Goal: Ask a question

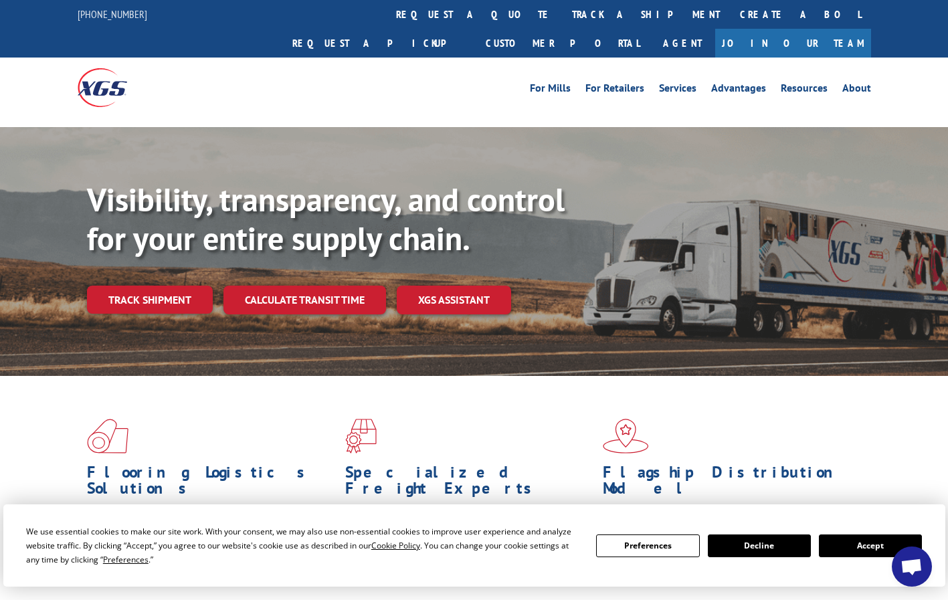
click at [838, 548] on button "Accept" at bounding box center [870, 546] width 103 height 23
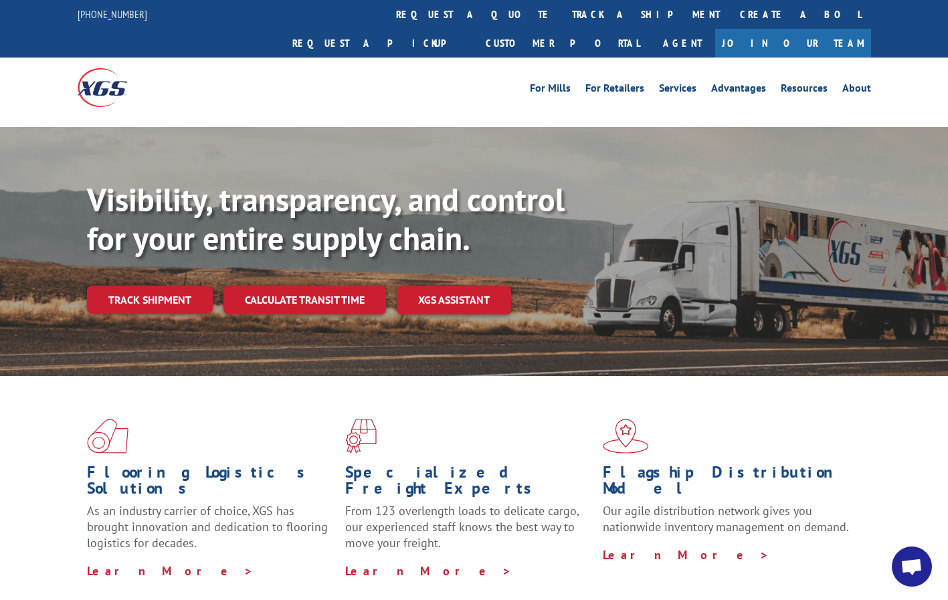
click at [923, 571] on span "Open chat" at bounding box center [912, 567] width 40 height 40
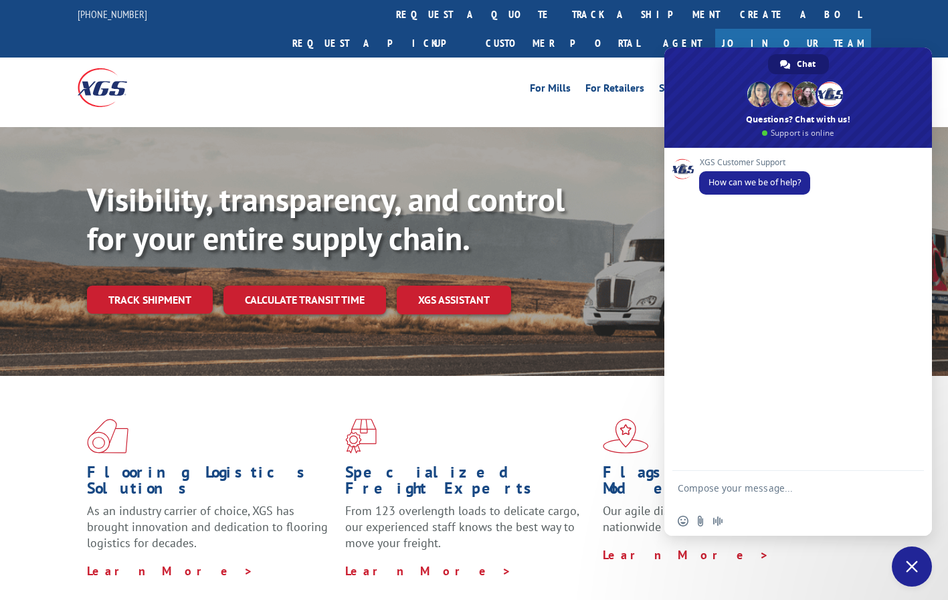
drag, startPoint x: 840, startPoint y: 480, endPoint x: 830, endPoint y: 474, distance: 12.1
click at [830, 474] on form at bounding box center [783, 490] width 211 height 38
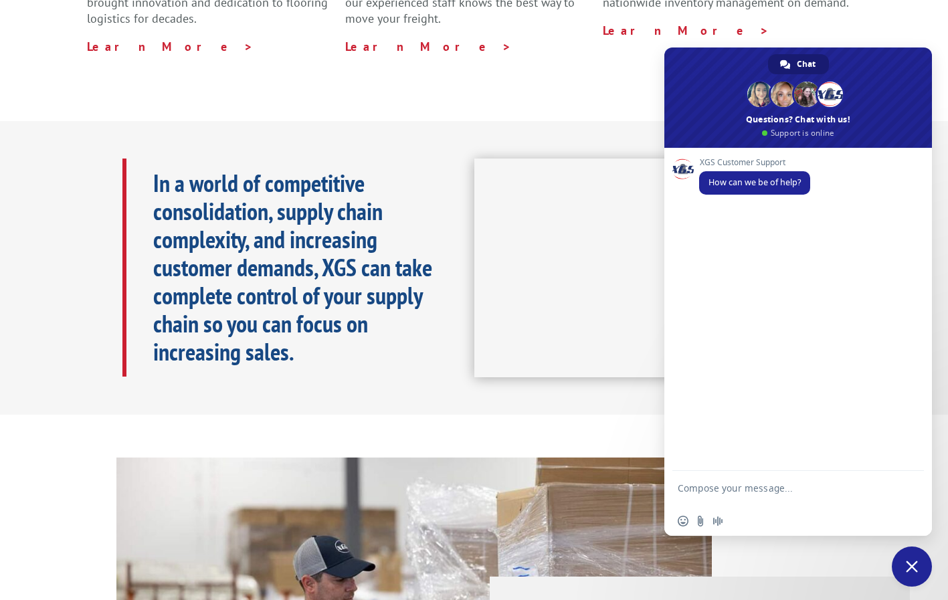
click at [808, 483] on textarea "Compose your message..." at bounding box center [783, 494] width 211 height 24
click at [874, 495] on textarea "Hi can you please provide the POD for PRO#" at bounding box center [783, 490] width 211 height 12
paste textarea "17593887"
type textarea "Hi can you please provide the POD for PRO#17593887"
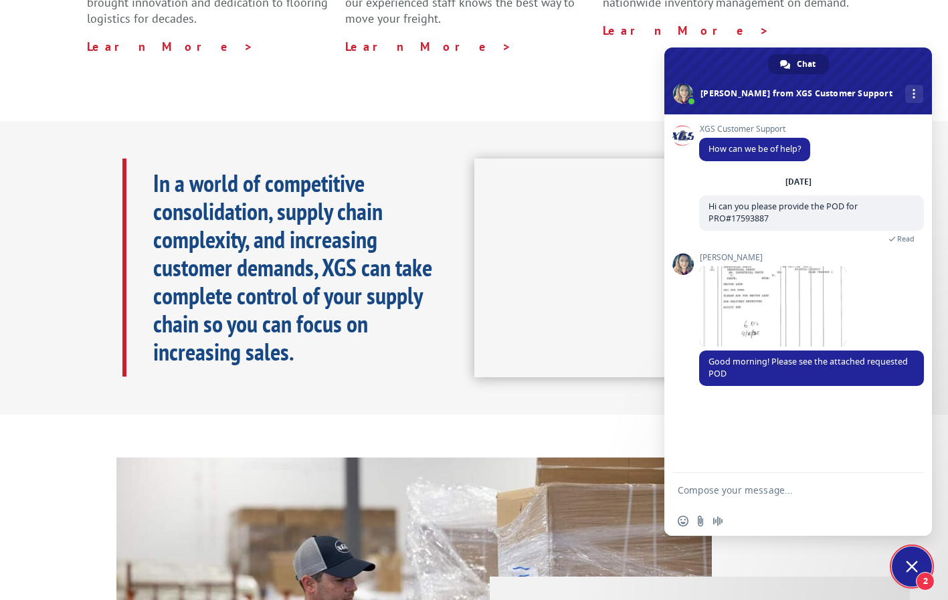
drag, startPoint x: 753, startPoint y: 484, endPoint x: 746, endPoint y: 485, distance: 7.4
click at [747, 485] on textarea "Compose your message..." at bounding box center [783, 490] width 211 height 12
type textarea "thank you! one moment"
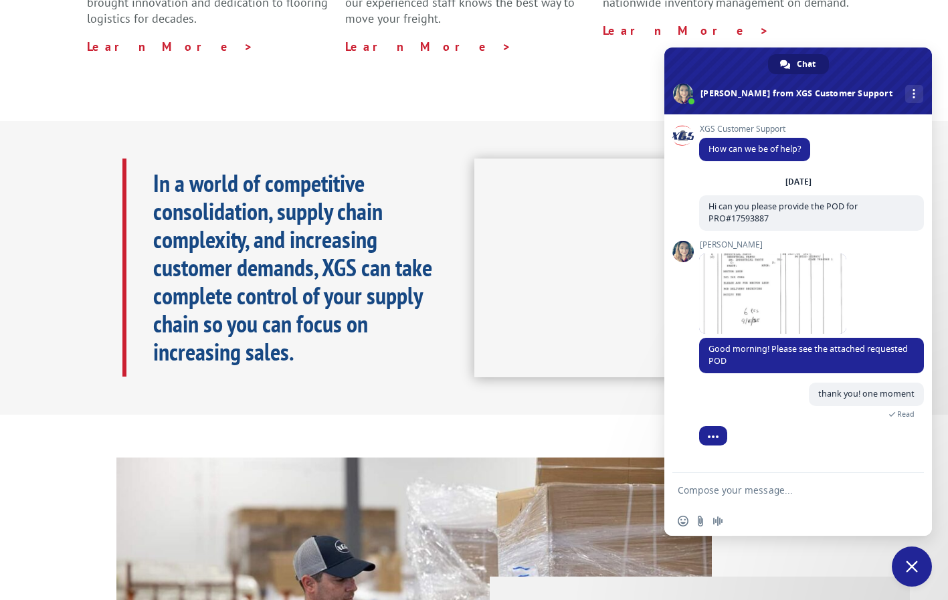
click at [801, 478] on form at bounding box center [783, 491] width 211 height 36
click at [805, 482] on form at bounding box center [783, 491] width 211 height 36
click at [803, 486] on textarea "Compose your message..." at bounding box center [783, 490] width 211 height 12
type textarea "thanks, that's all"
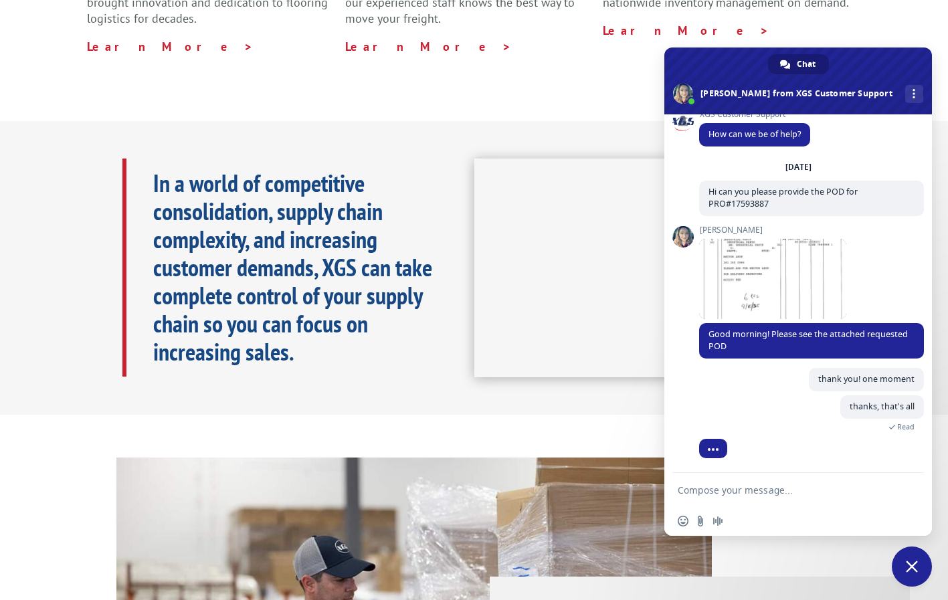
scroll to position [0, 0]
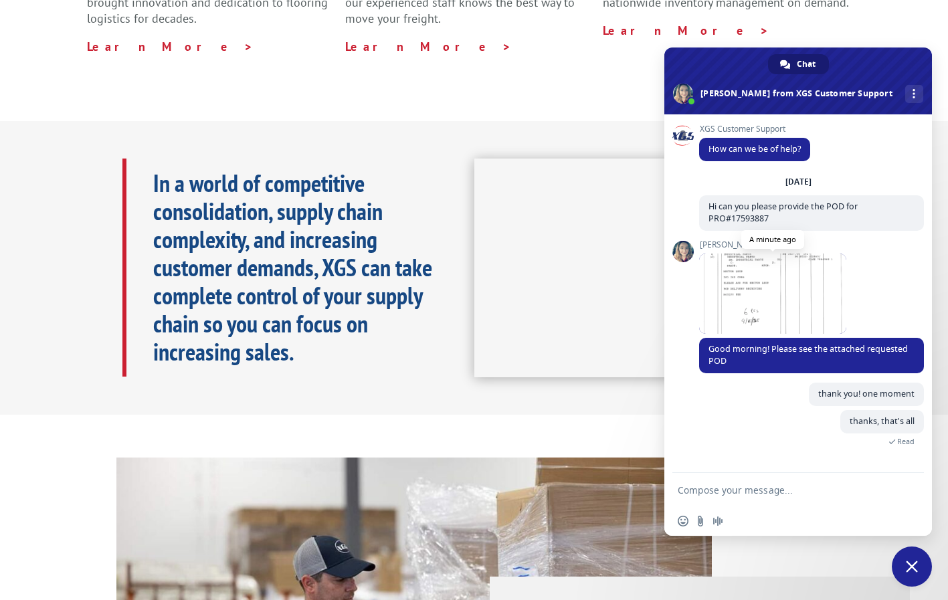
click at [771, 256] on span at bounding box center [772, 294] width 147 height 80
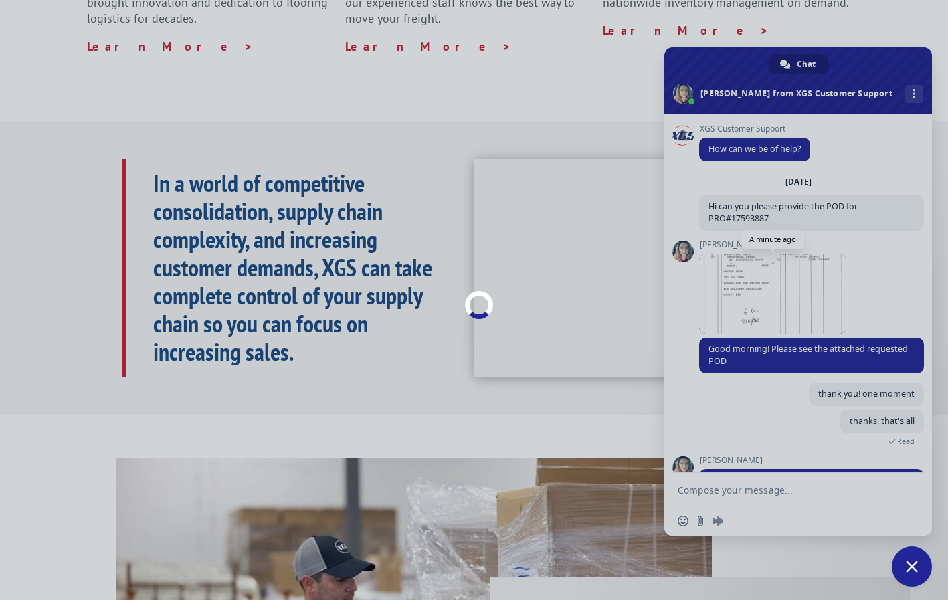
scroll to position [83, 0]
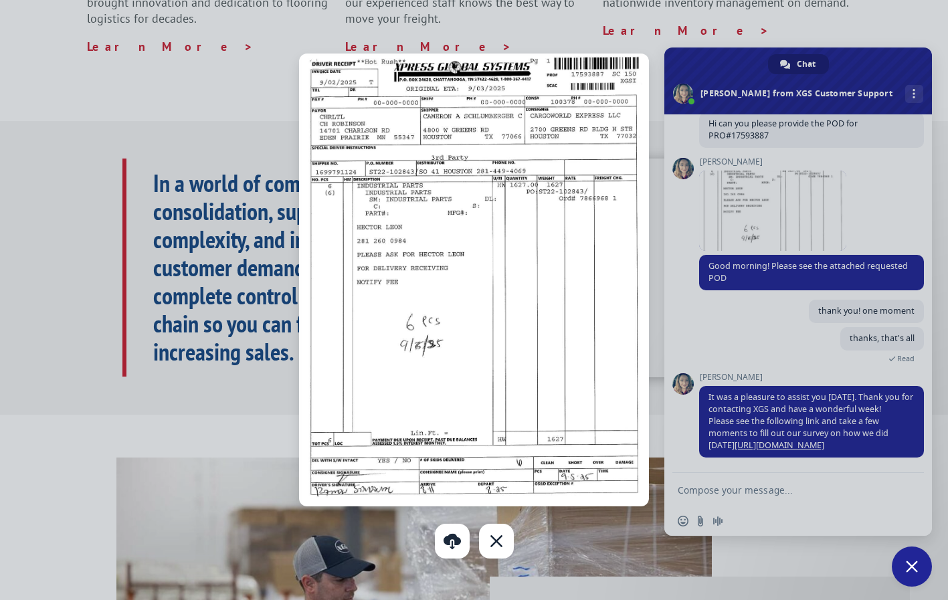
drag, startPoint x: 531, startPoint y: 191, endPoint x: 462, endPoint y: 391, distance: 212.2
click at [462, 391] on img at bounding box center [474, 280] width 350 height 453
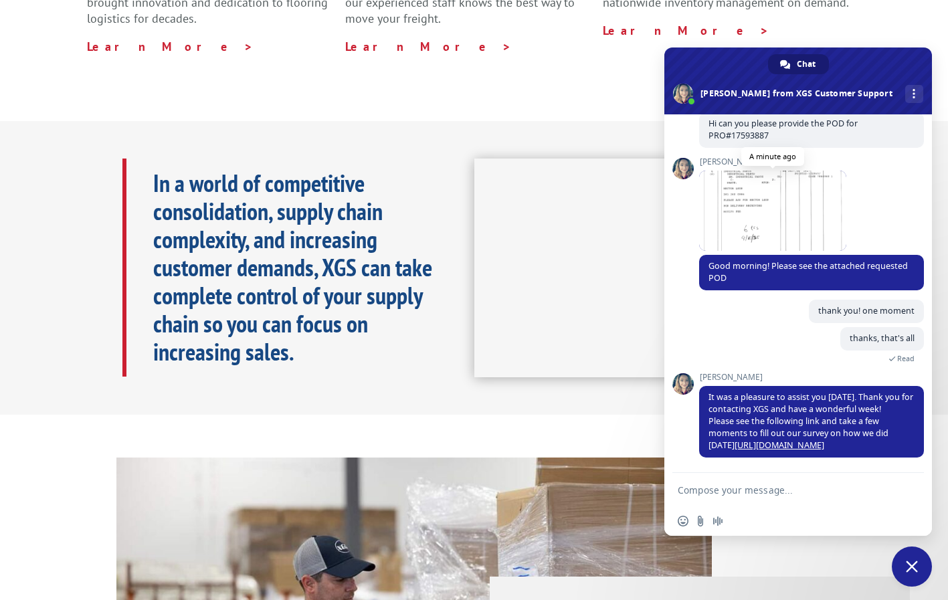
click at [772, 247] on span at bounding box center [772, 211] width 147 height 80
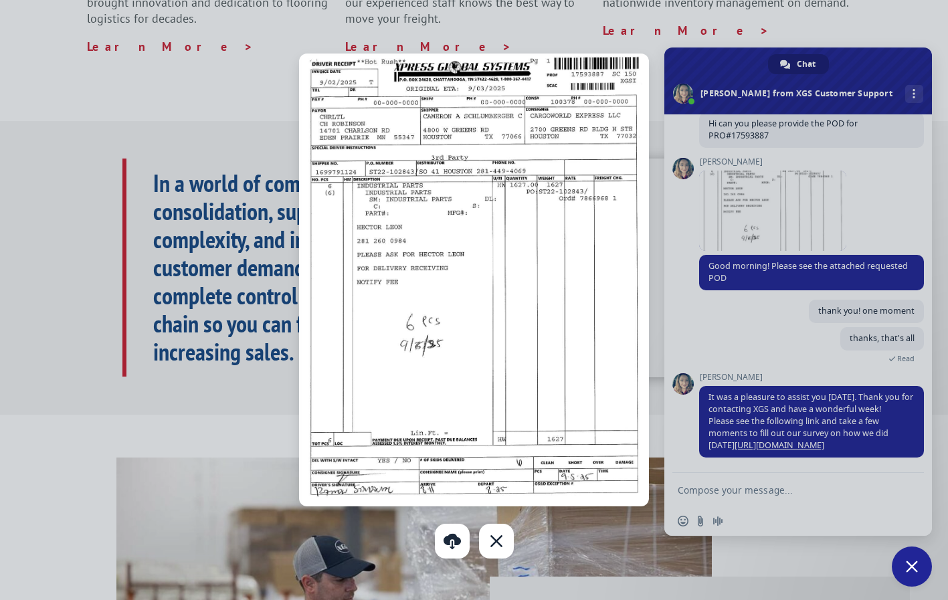
scroll to position [458, 0]
